Goal: Check status: Check status

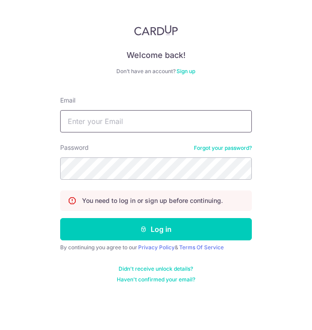
type input "[PERSON_NAME][EMAIL_ADDRESS][DOMAIN_NAME]"
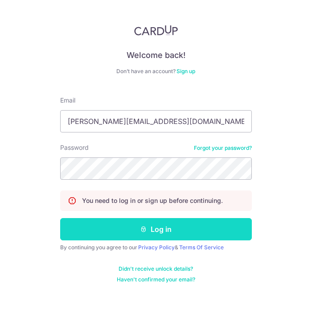
click at [164, 235] on button "Log in" at bounding box center [156, 229] width 192 height 22
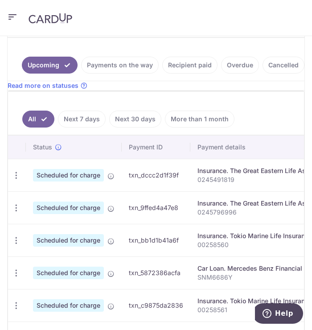
scroll to position [357, 0]
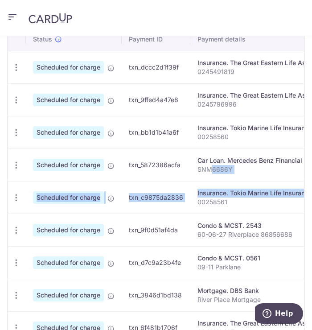
drag, startPoint x: 211, startPoint y: 183, endPoint x: 276, endPoint y: 186, distance: 65.6
click at [247, 174] on p "SNM6686Y" at bounding box center [285, 169] width 176 height 9
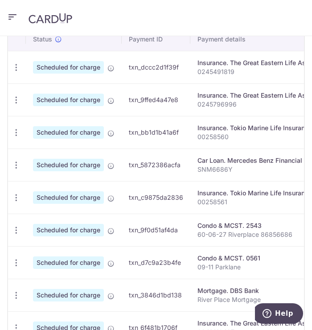
click at [252, 174] on p "SNM6686Y" at bounding box center [285, 169] width 176 height 9
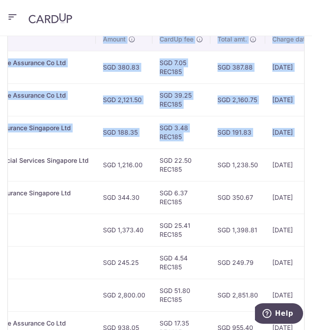
scroll to position [0, 423]
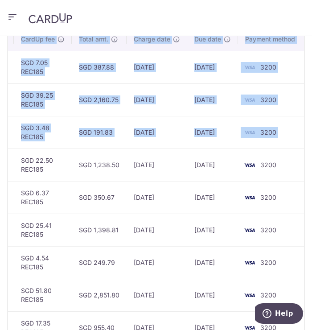
drag, startPoint x: 258, startPoint y: 164, endPoint x: 332, endPoint y: 164, distance: 73.1
click at [312, 164] on html "jean.koh@hotmail.com Home Pay Payments Recipients Cards Refer & Save Support FA…" at bounding box center [156, 165] width 312 height 330
click at [127, 181] on td "16/09/2025" at bounding box center [157, 164] width 61 height 33
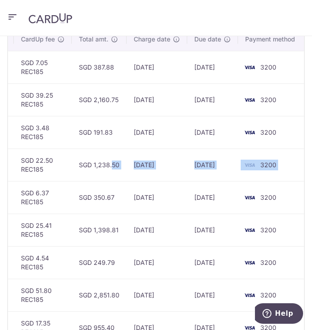
scroll to position [0, 197]
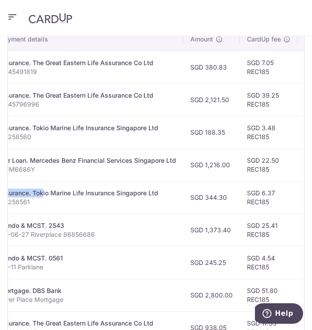
drag, startPoint x: 93, startPoint y: 185, endPoint x: -3, endPoint y: 185, distance: 95.8
click at [0, 185] on html "jean.koh@hotmail.com Home Pay Payments Recipients Cards Refer & Save Support FA…" at bounding box center [156, 165] width 312 height 330
